Goal: Task Accomplishment & Management: Use online tool/utility

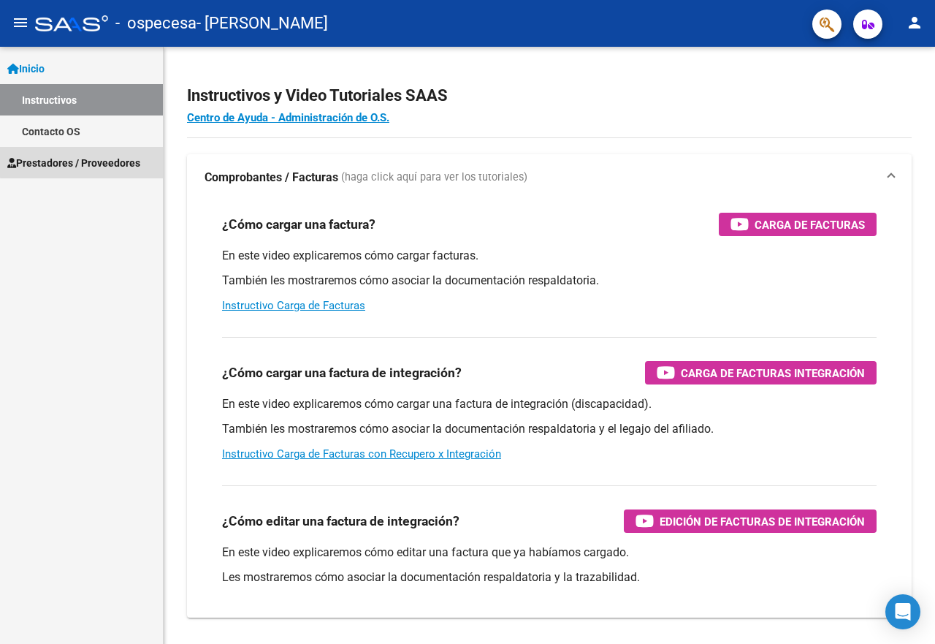
drag, startPoint x: 110, startPoint y: 160, endPoint x: 109, endPoint y: 182, distance: 21.9
click at [110, 161] on span "Prestadores / Proveedores" at bounding box center [73, 163] width 133 height 16
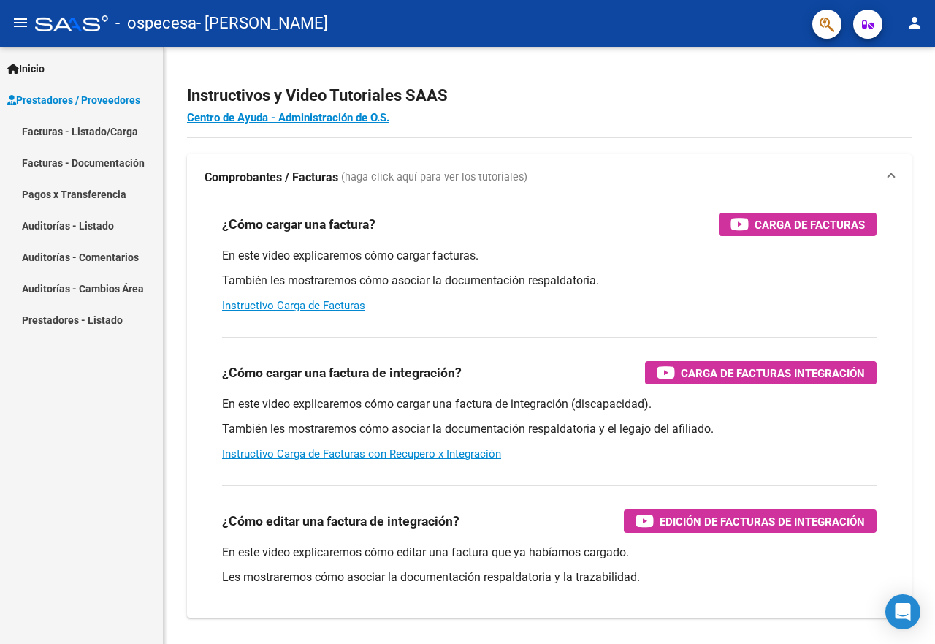
click at [101, 131] on link "Facturas - Listado/Carga" at bounding box center [81, 130] width 163 height 31
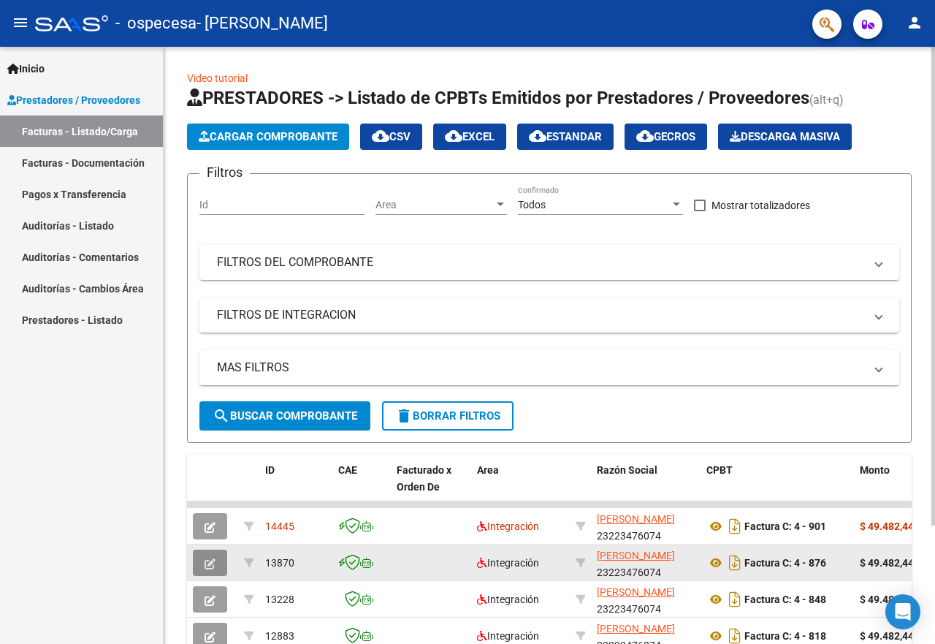
click at [200, 556] on button "button" at bounding box center [210, 562] width 34 height 26
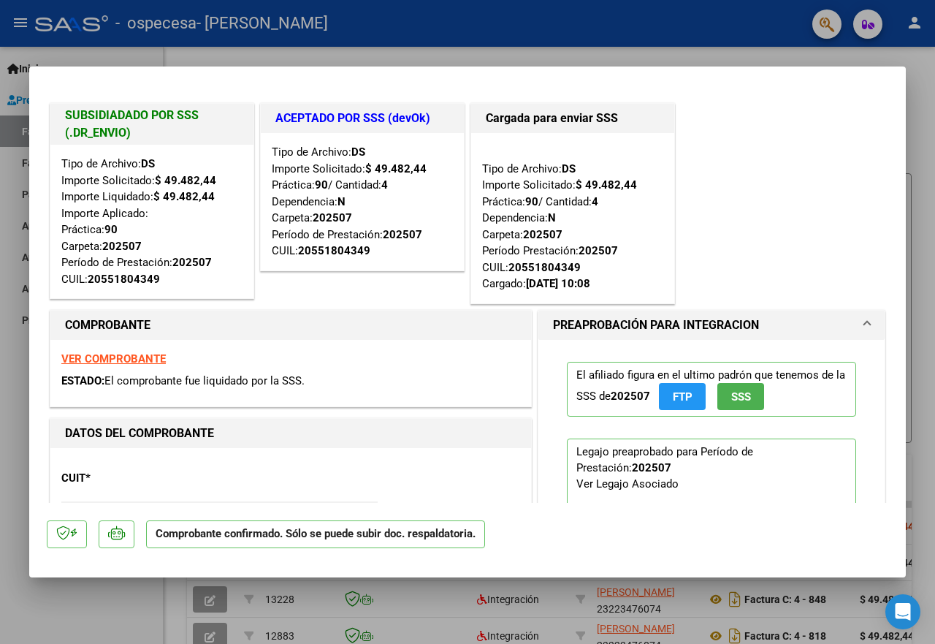
click at [15, 403] on div at bounding box center [467, 322] width 935 height 644
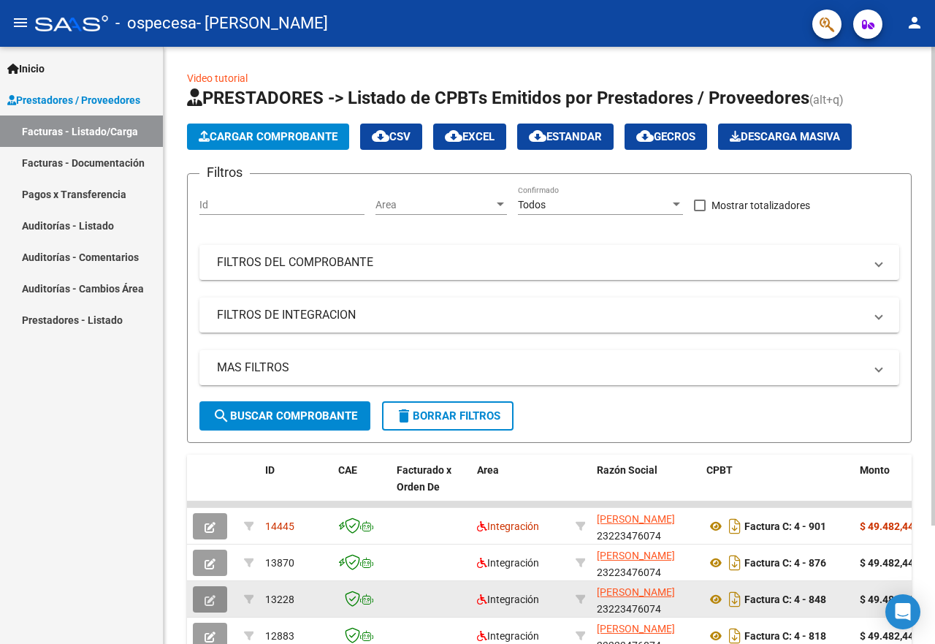
click at [212, 604] on icon "button" at bounding box center [210, 600] width 11 height 11
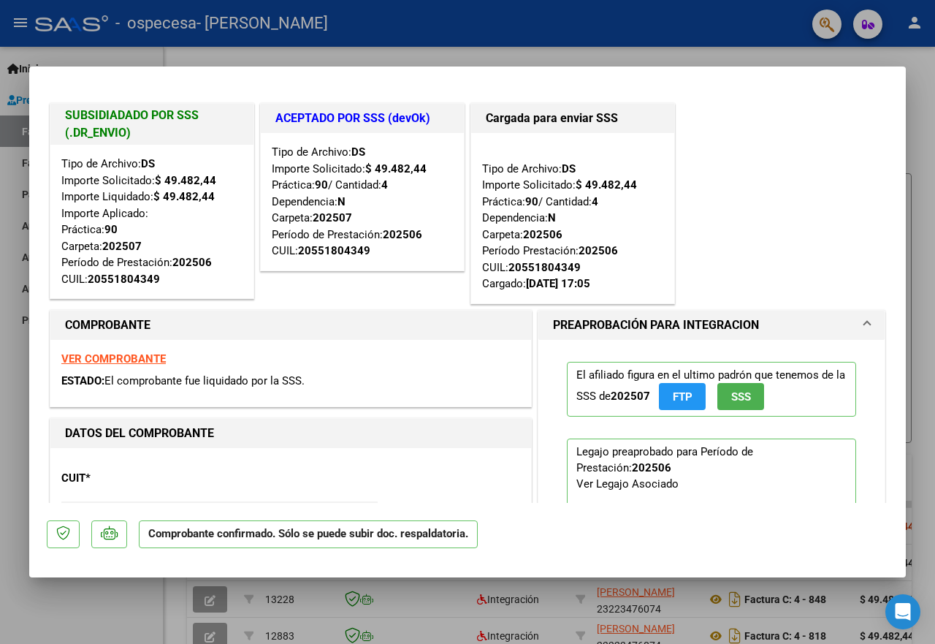
click at [79, 598] on div at bounding box center [467, 322] width 935 height 644
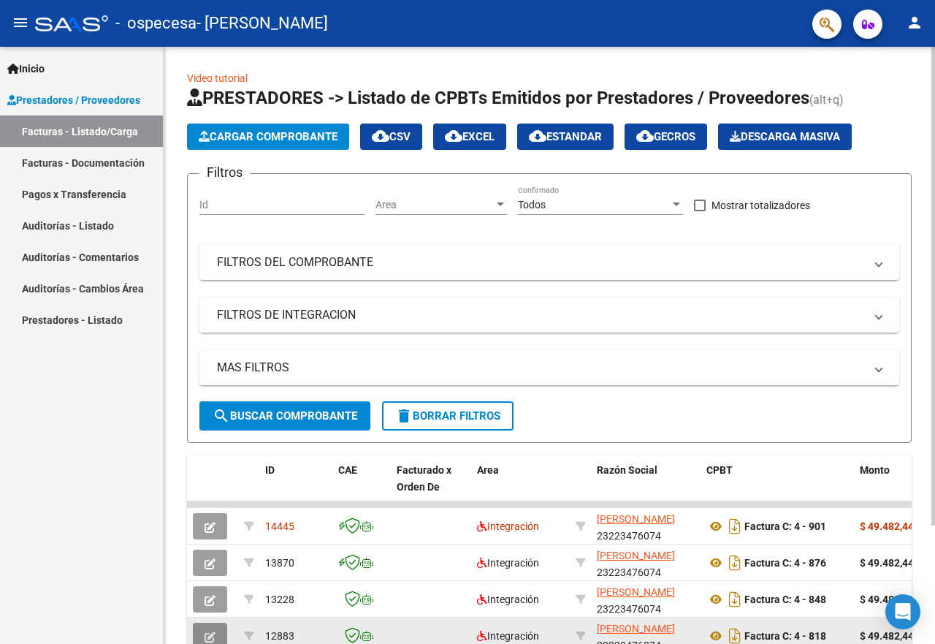
click at [202, 633] on button "button" at bounding box center [210, 635] width 34 height 26
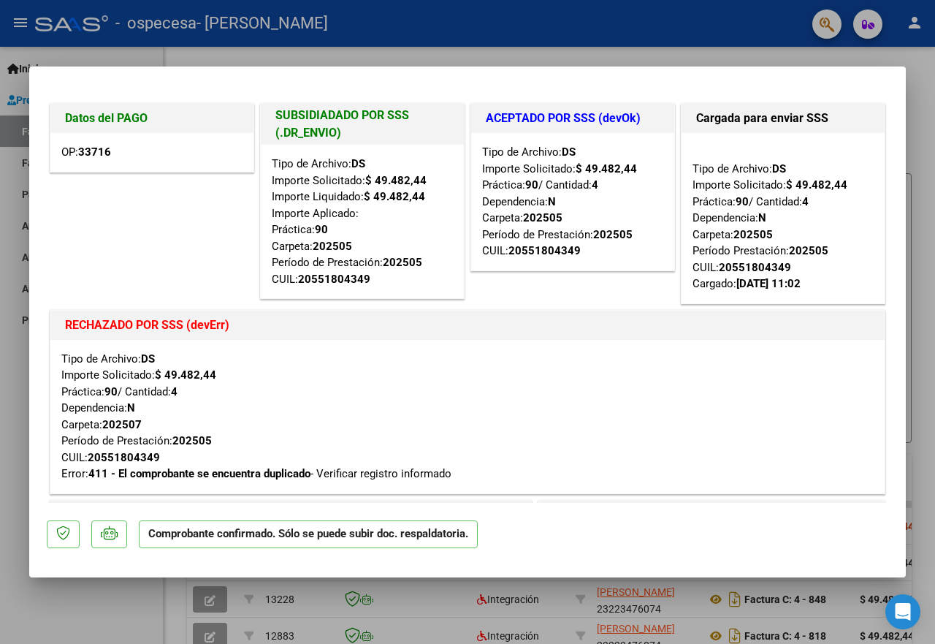
click at [30, 579] on div at bounding box center [467, 322] width 935 height 644
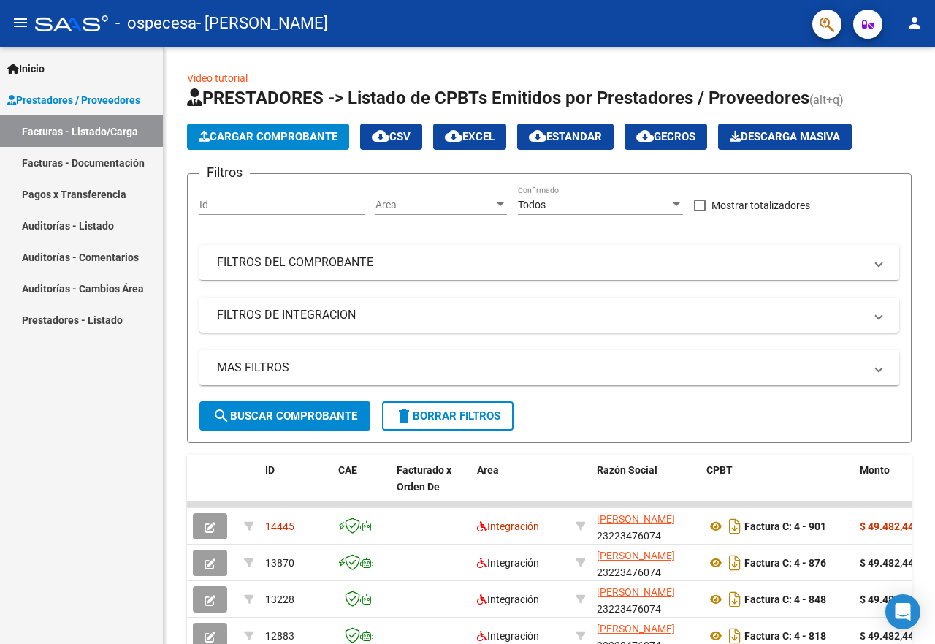
scroll to position [5, 0]
